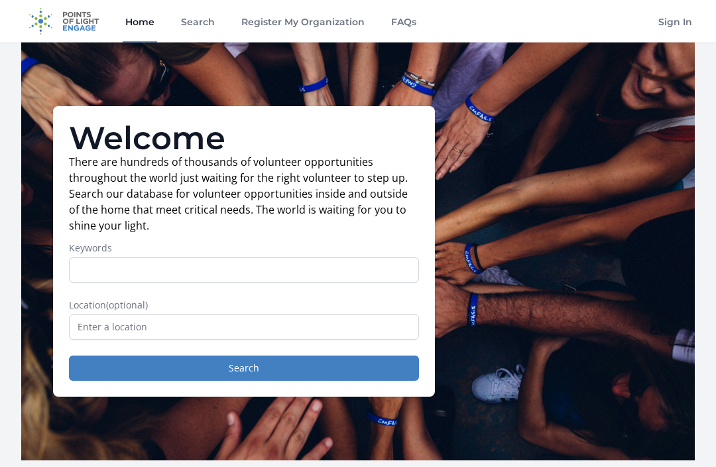
click at [190, 13] on link "Search" at bounding box center [197, 21] width 39 height 42
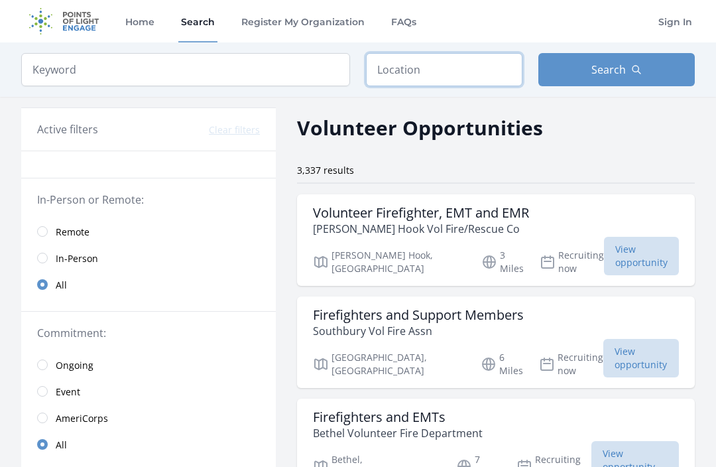
click at [407, 67] on input "text" at bounding box center [444, 69] width 156 height 33
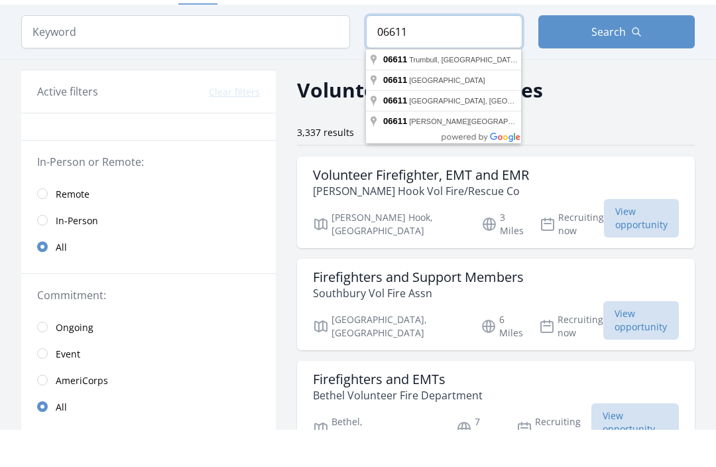
type input "06611"
click at [566, 53] on button "Search" at bounding box center [616, 69] width 156 height 33
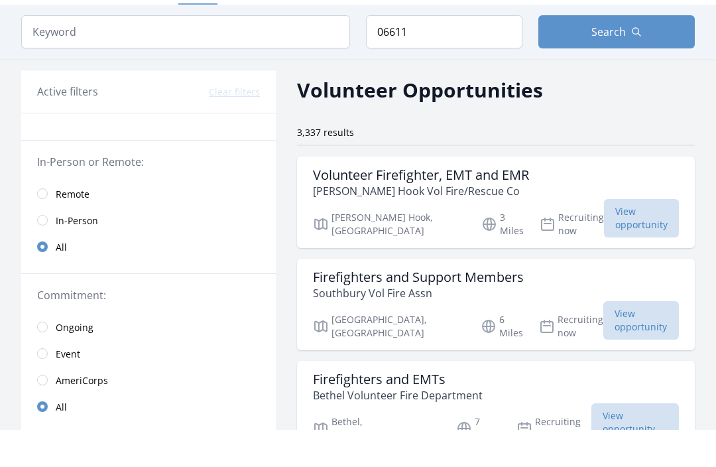
scroll to position [38, 0]
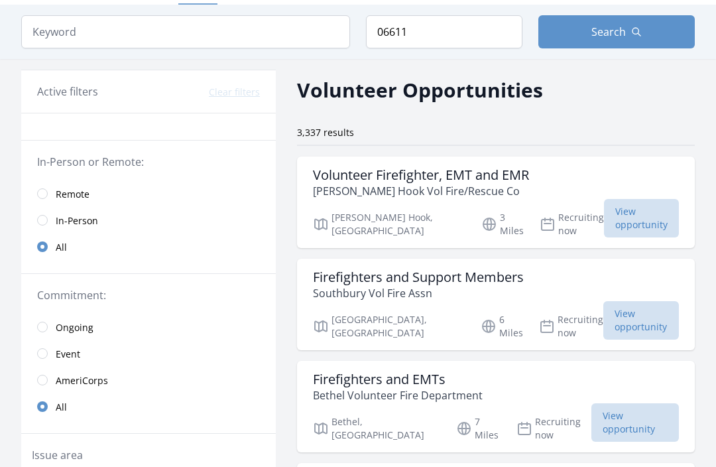
click at [574, 47] on button "Search" at bounding box center [616, 31] width 156 height 33
click at [558, 25] on button "Search" at bounding box center [616, 31] width 156 height 33
click at [46, 219] on input "radio" at bounding box center [42, 220] width 11 height 11
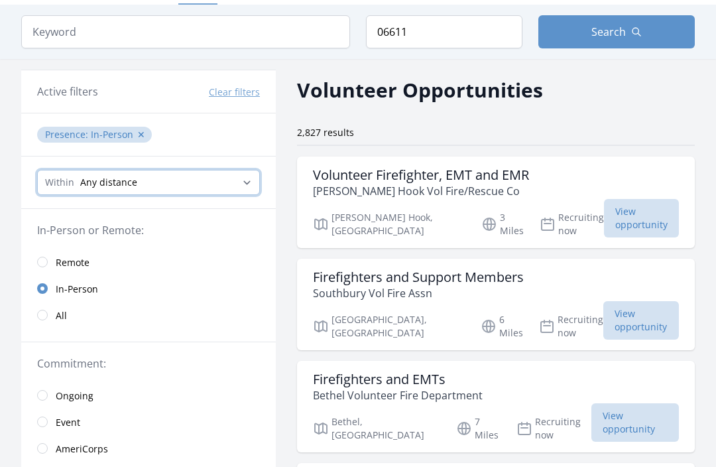
click at [111, 189] on select "Any distance , 5 Miles , 20 Miles , 50 Miles , 100 Miles" at bounding box center [148, 182] width 223 height 25
select select "8046"
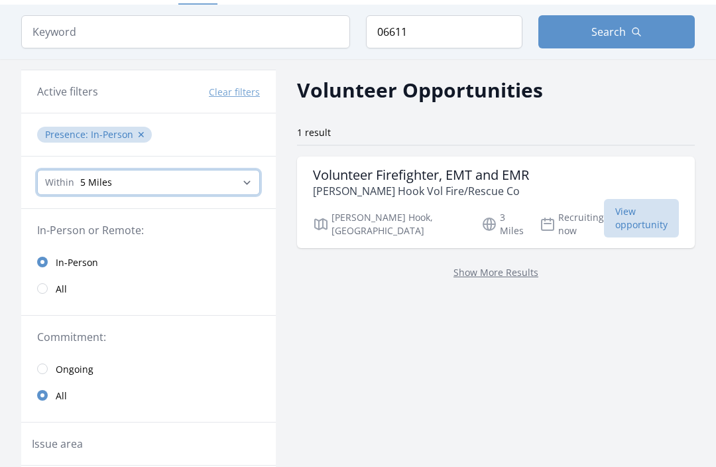
click at [57, 190] on select "Any distance , 5 Miles , 20 Miles , 50 Miles , 100 Miles" at bounding box center [148, 182] width 223 height 25
select select "32186"
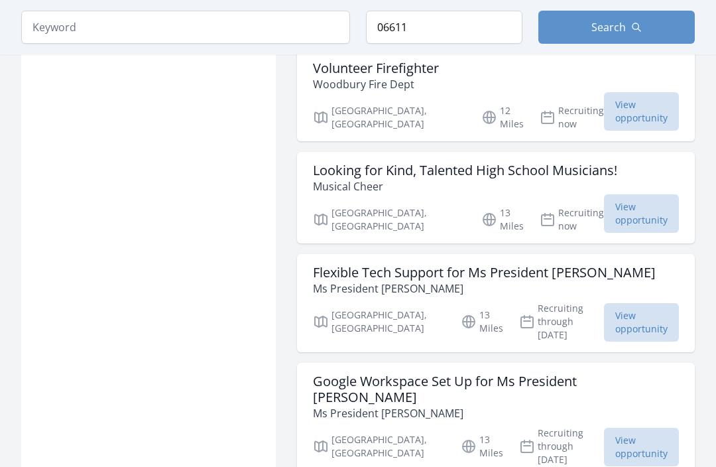
scroll to position [930, 0]
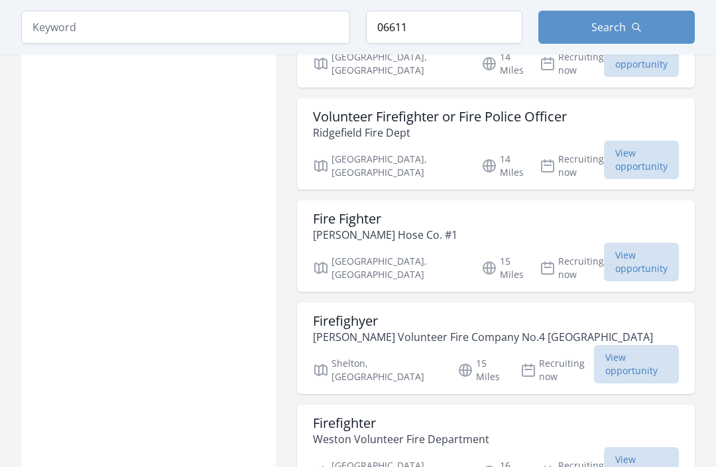
scroll to position [2707, 0]
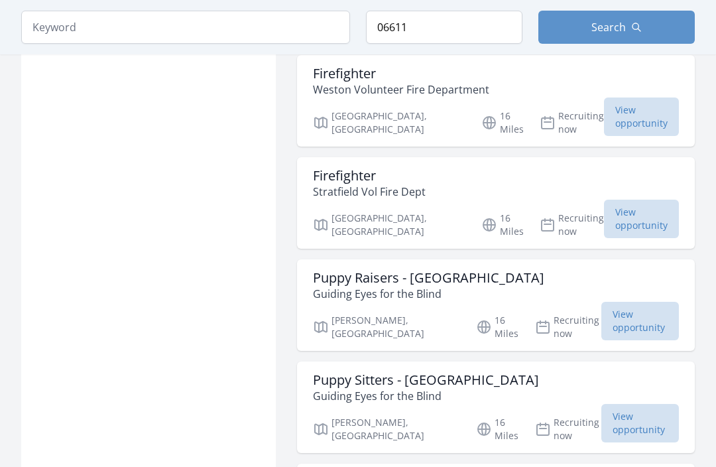
scroll to position [3016, 0]
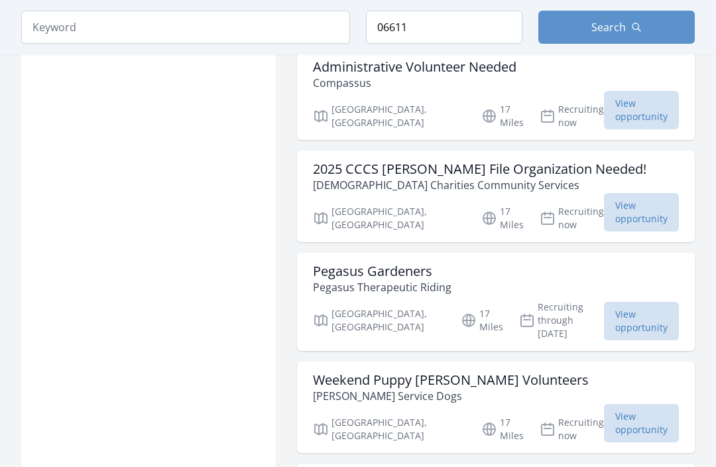
scroll to position [3533, 0]
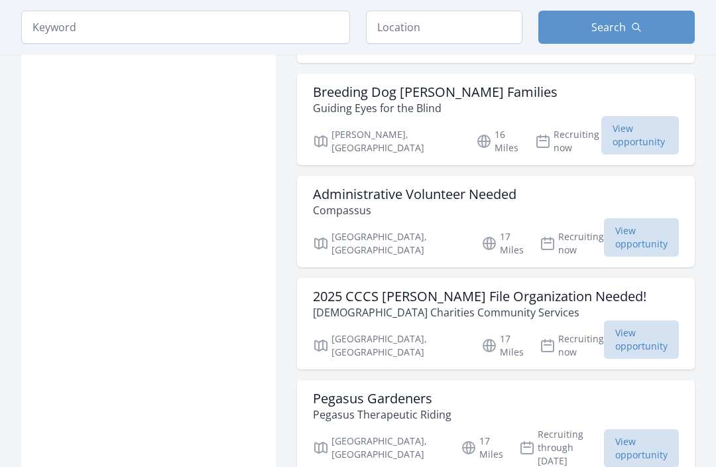
scroll to position [1821, 0]
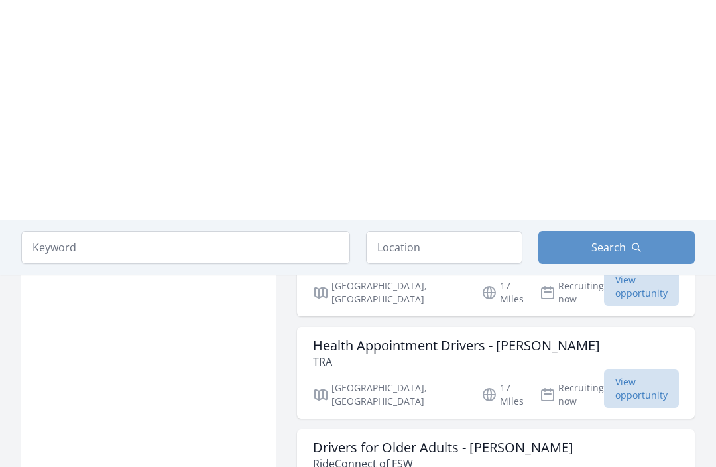
scroll to position [1601, 0]
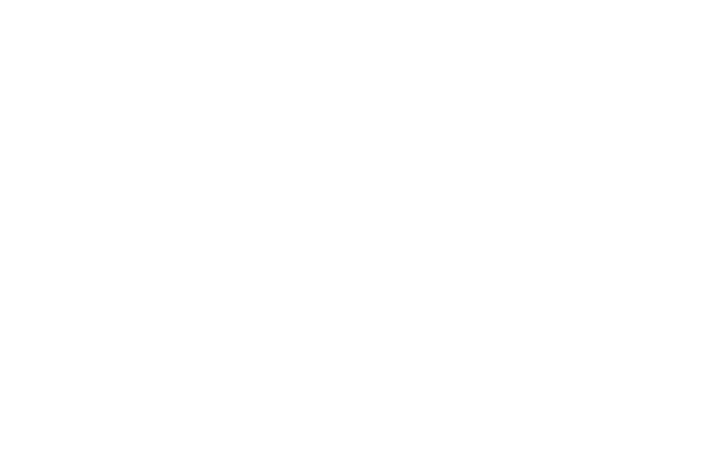
scroll to position [82, 0]
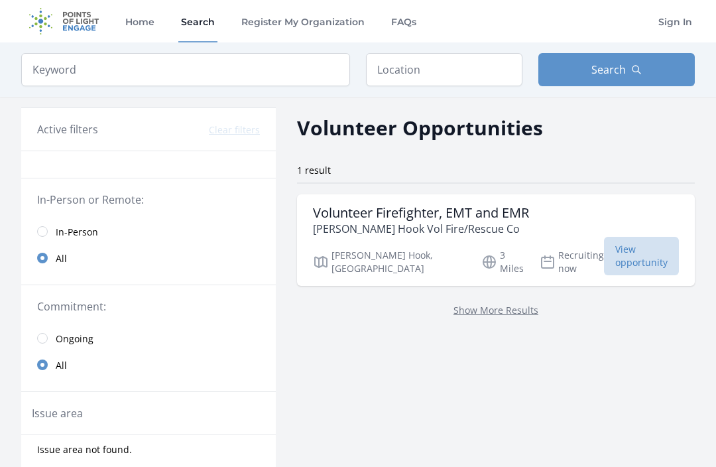
click at [254, 2] on link "Register My Organization" at bounding box center [303, 21] width 129 height 42
